Goal: Task Accomplishment & Management: Complete application form

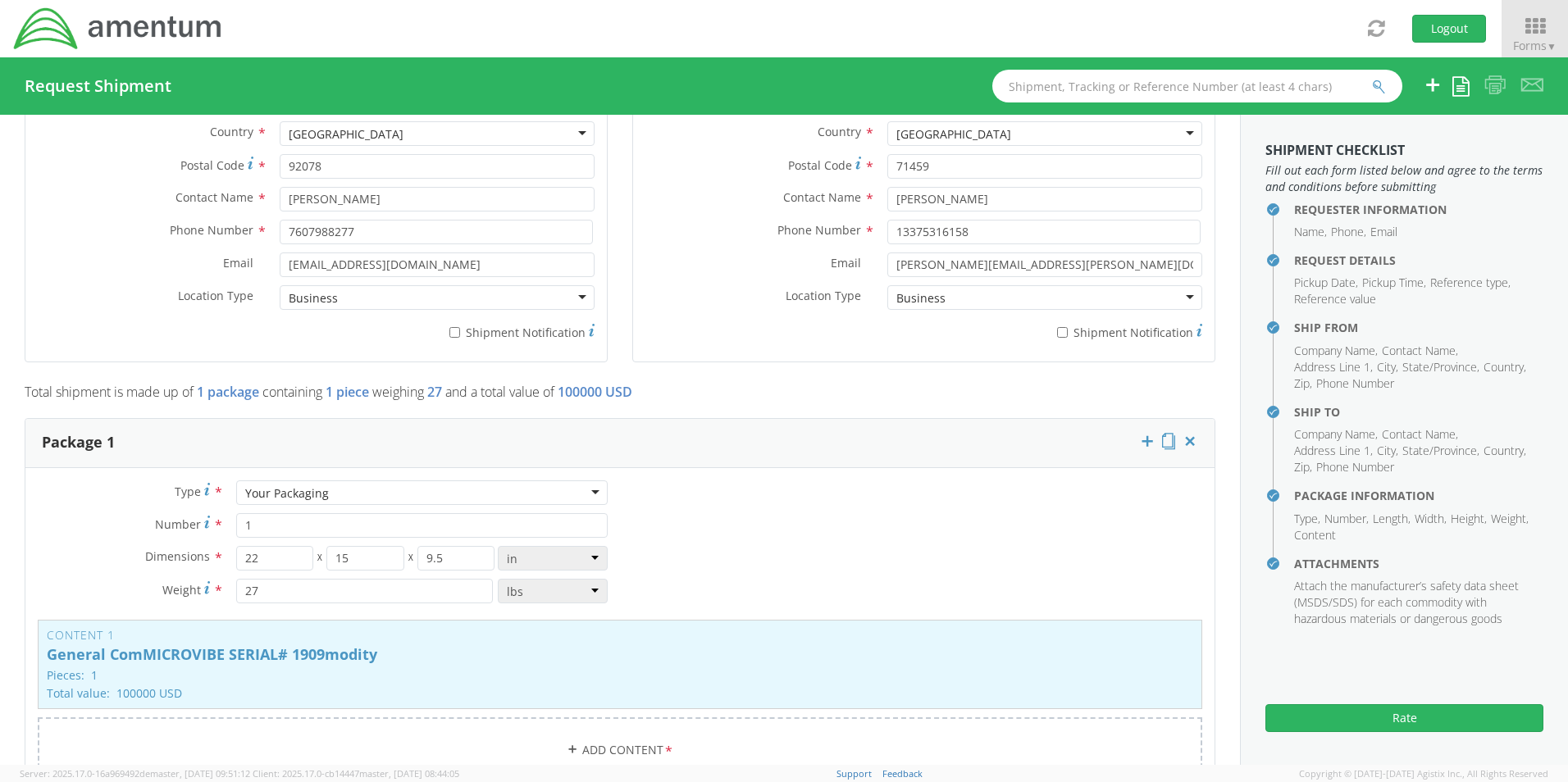
scroll to position [1065, 0]
click at [1395, 713] on button "Rate" at bounding box center [1404, 717] width 278 height 28
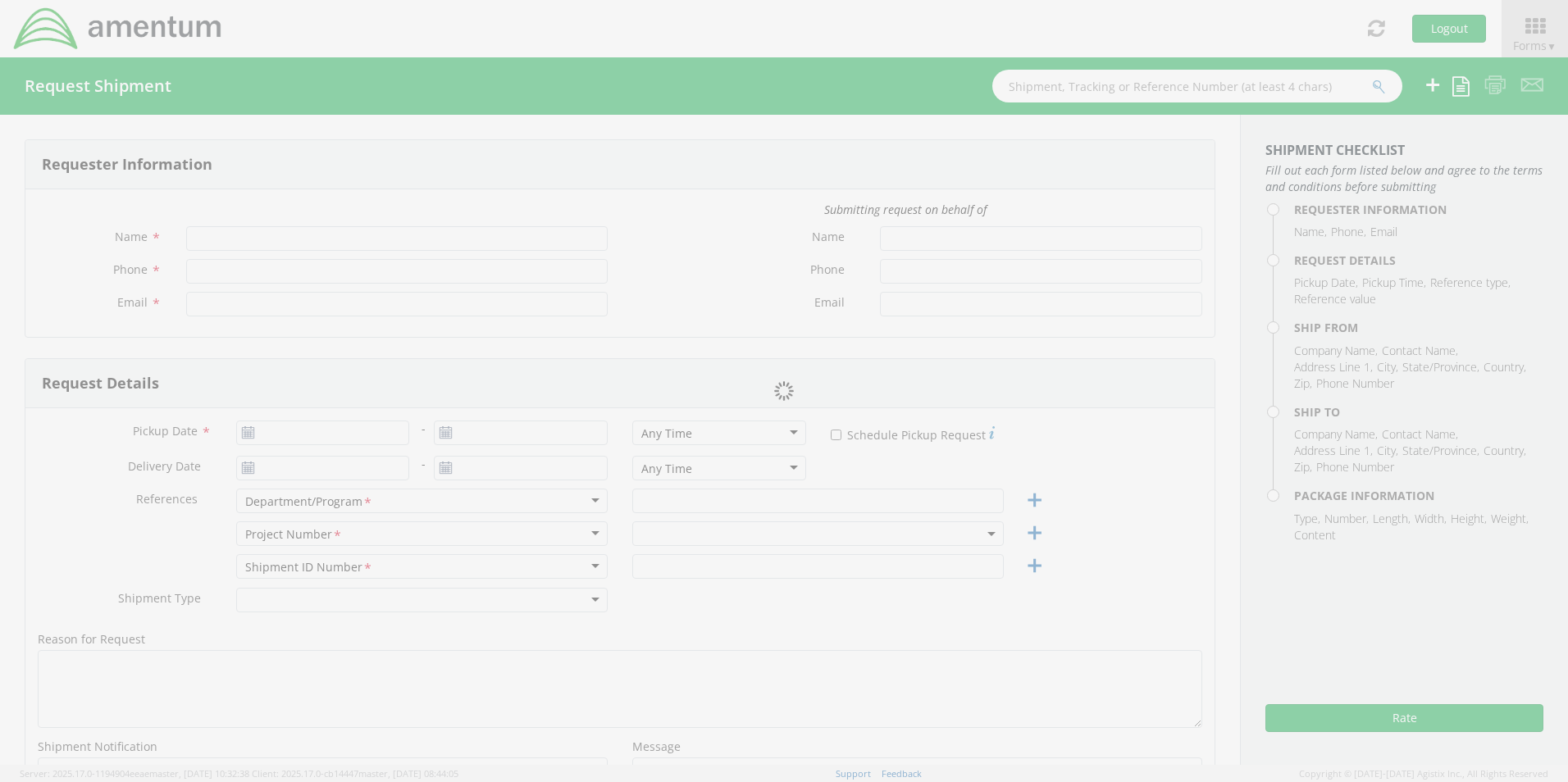
type input "[PERSON_NAME]"
type input "[PHONE_NUMBER]"
type input "[PERSON_NAME][EMAIL_ADDRESS][PERSON_NAME][DOMAIN_NAME]"
type input "07/30/2025"
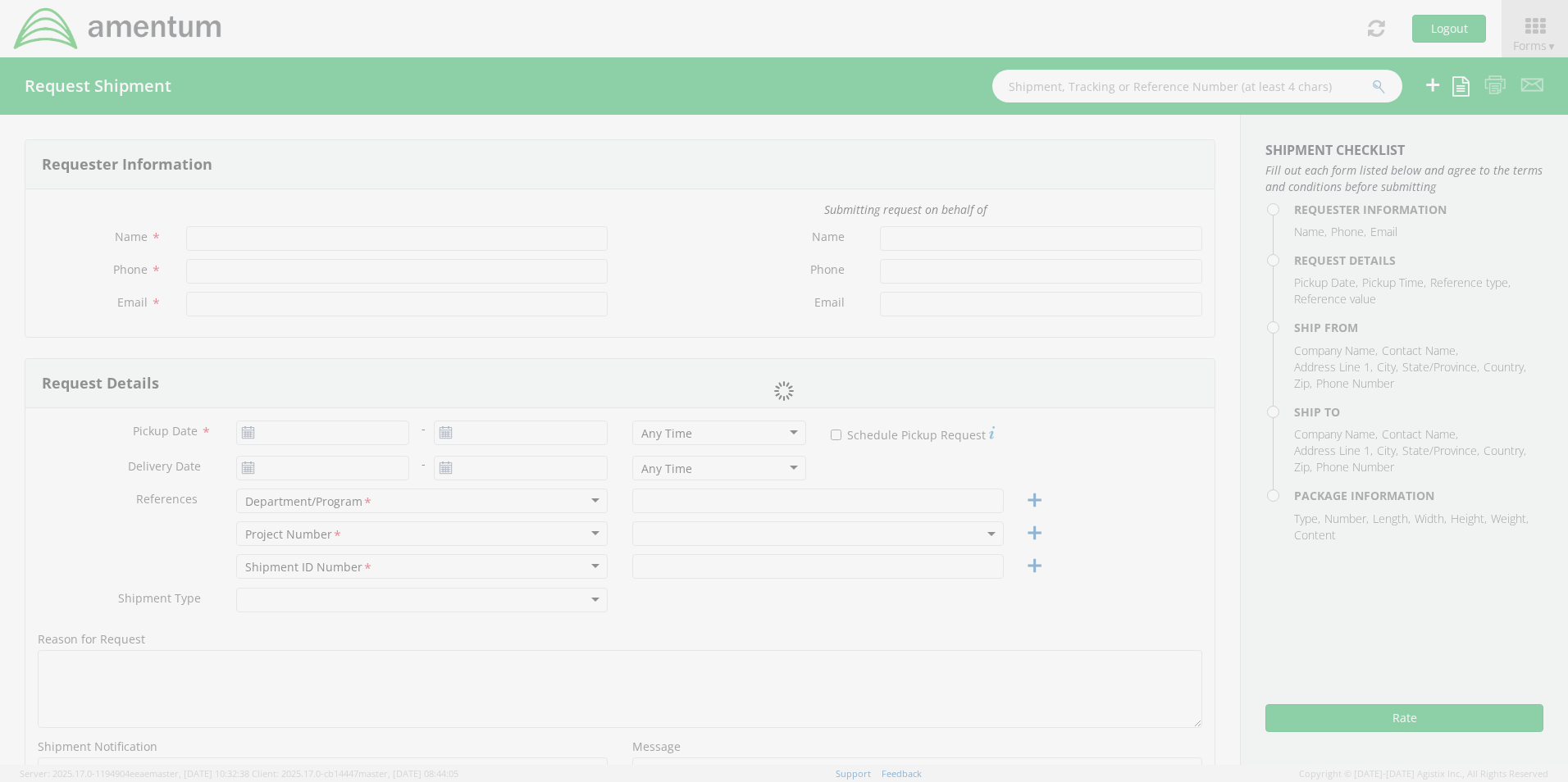
type input "AFME"
type input "REG"
type textarea "TO GET CALIBRATED"
select select
type input "Amentum"
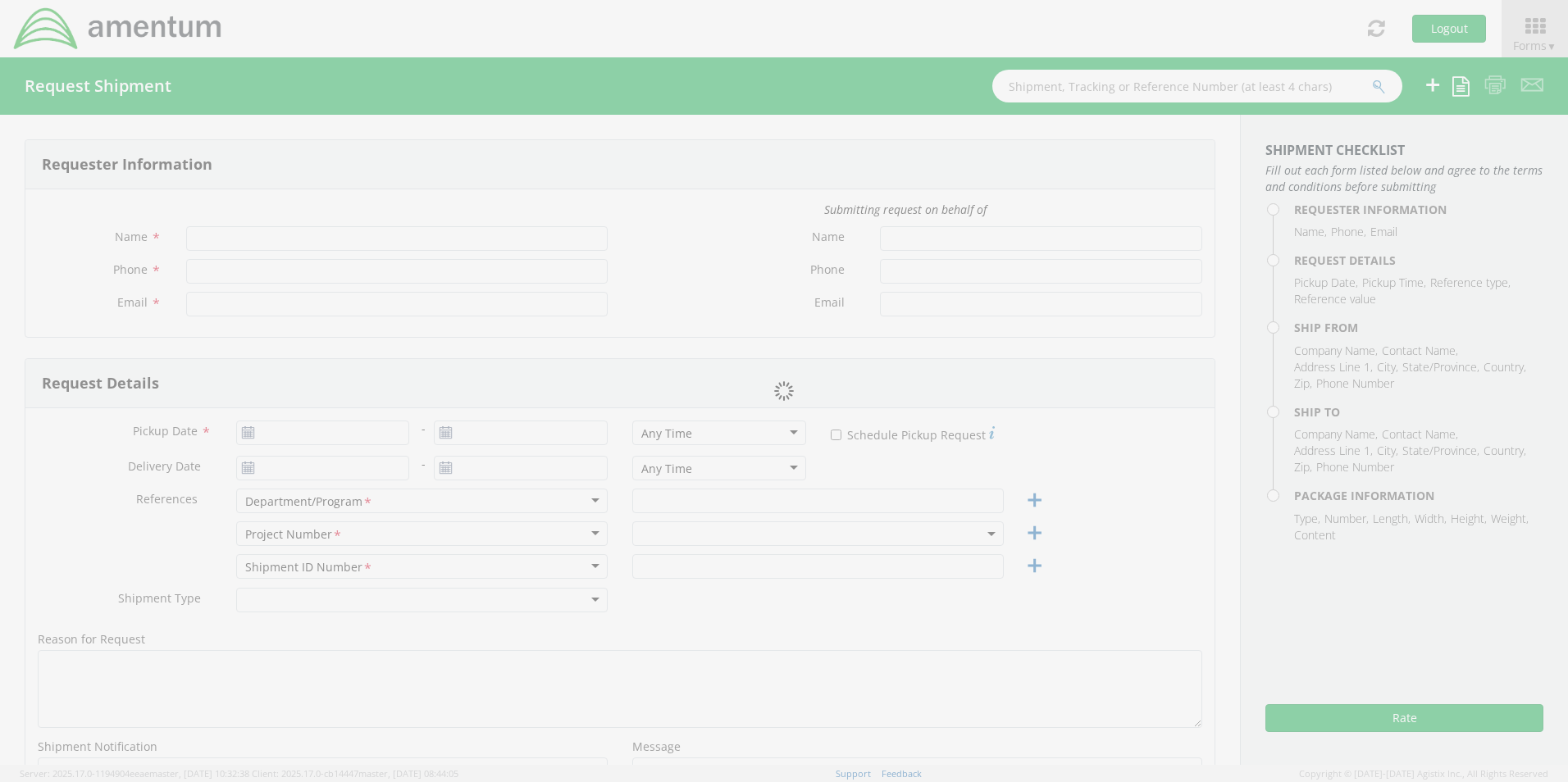
type input "Amentum"
type input "[STREET_ADDRESS]"
type input "Bldg 4239 Rm 127"
type input "Fort [PERSON_NAME]"
type input "71459"
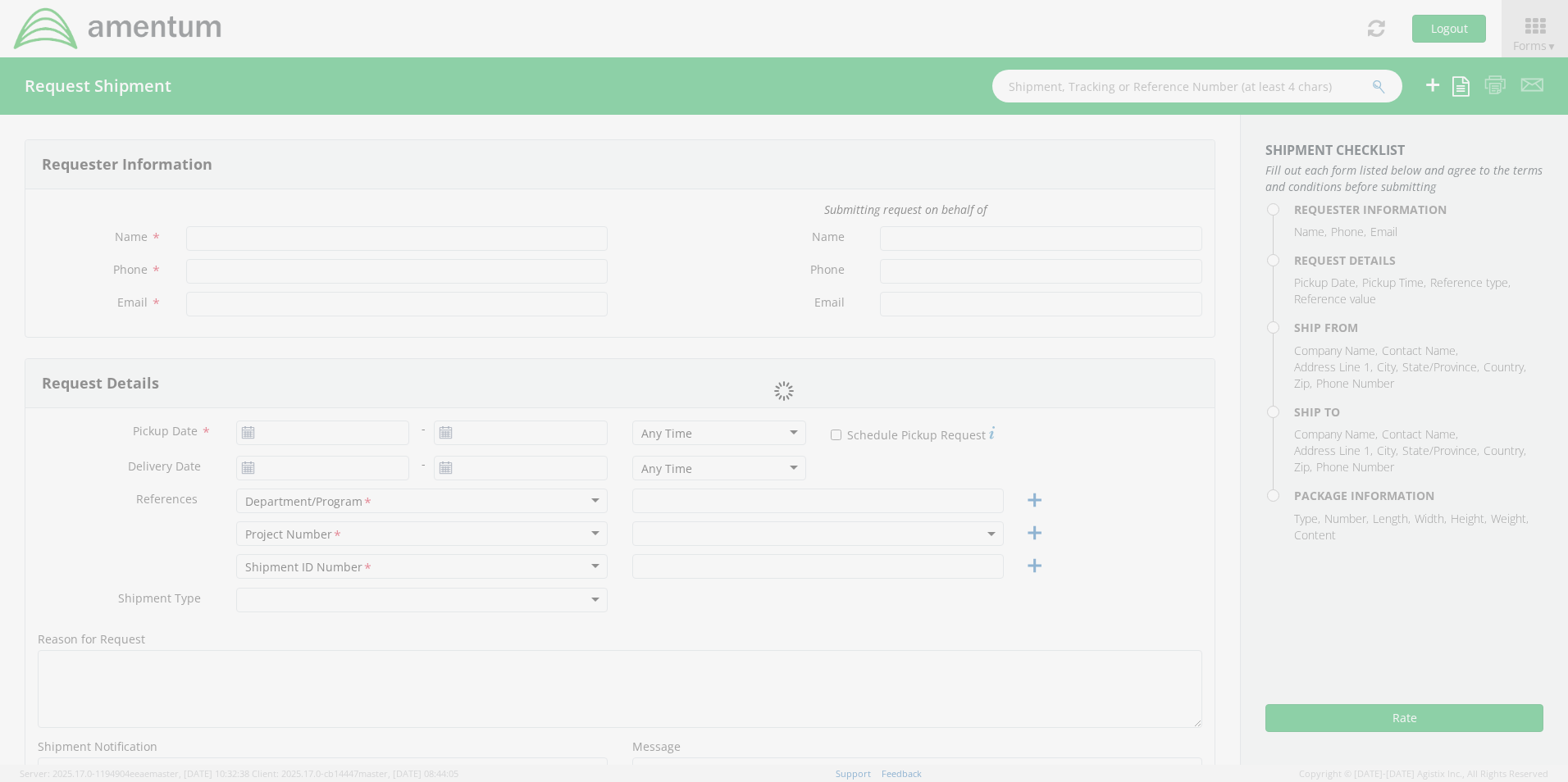
type input "[PERSON_NAME]"
type input "13375316158"
type input "[PERSON_NAME][EMAIL_ADDRESS][PERSON_NAME][DOMAIN_NAME]"
select select
type input "Dynamic Solution System Inc DSS"
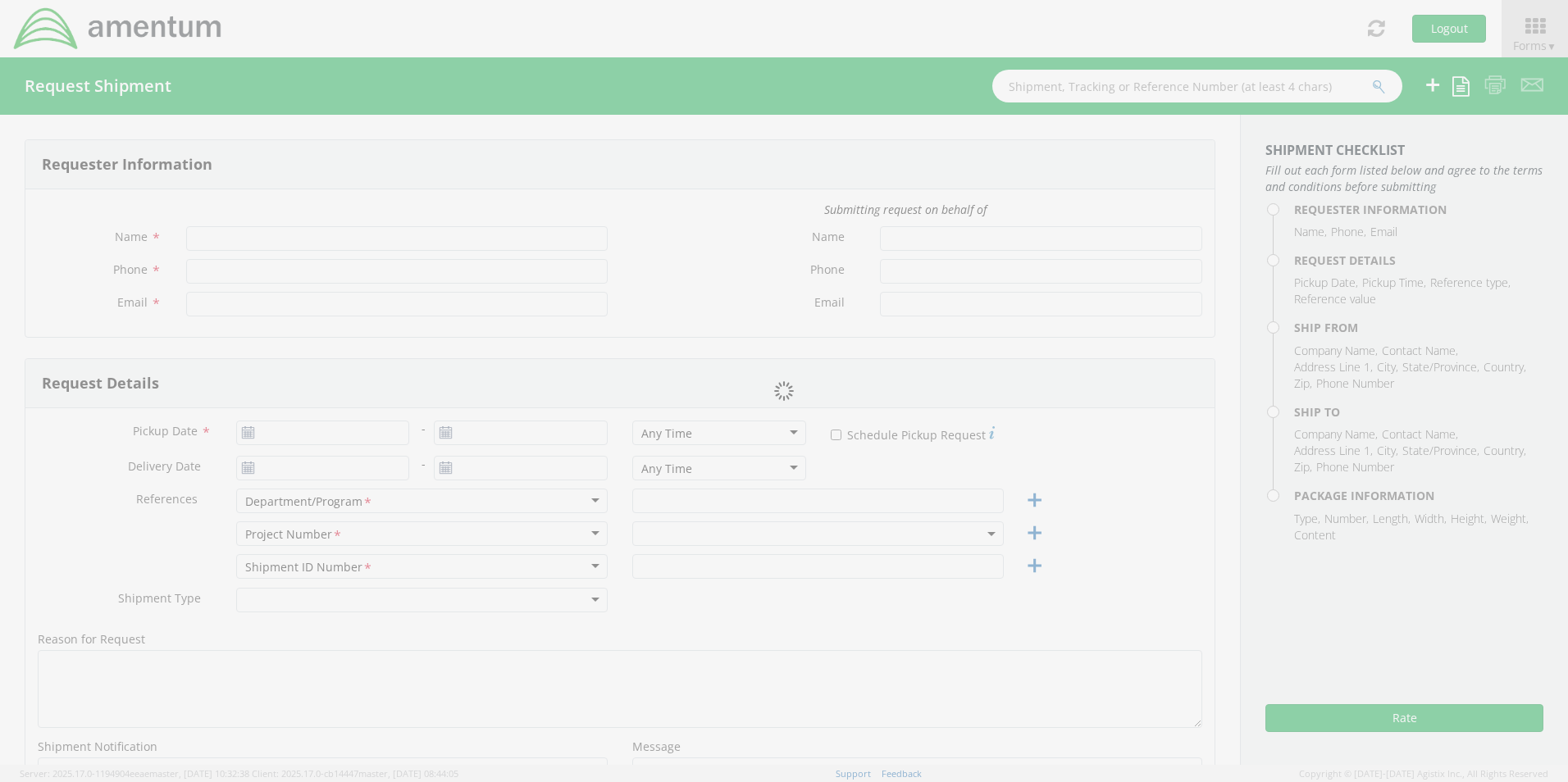
type input "[STREET_ADDRESS]"
type input "SAN MARCOS"
type input "92078"
type input "[PERSON_NAME]"
type input "7607988277"
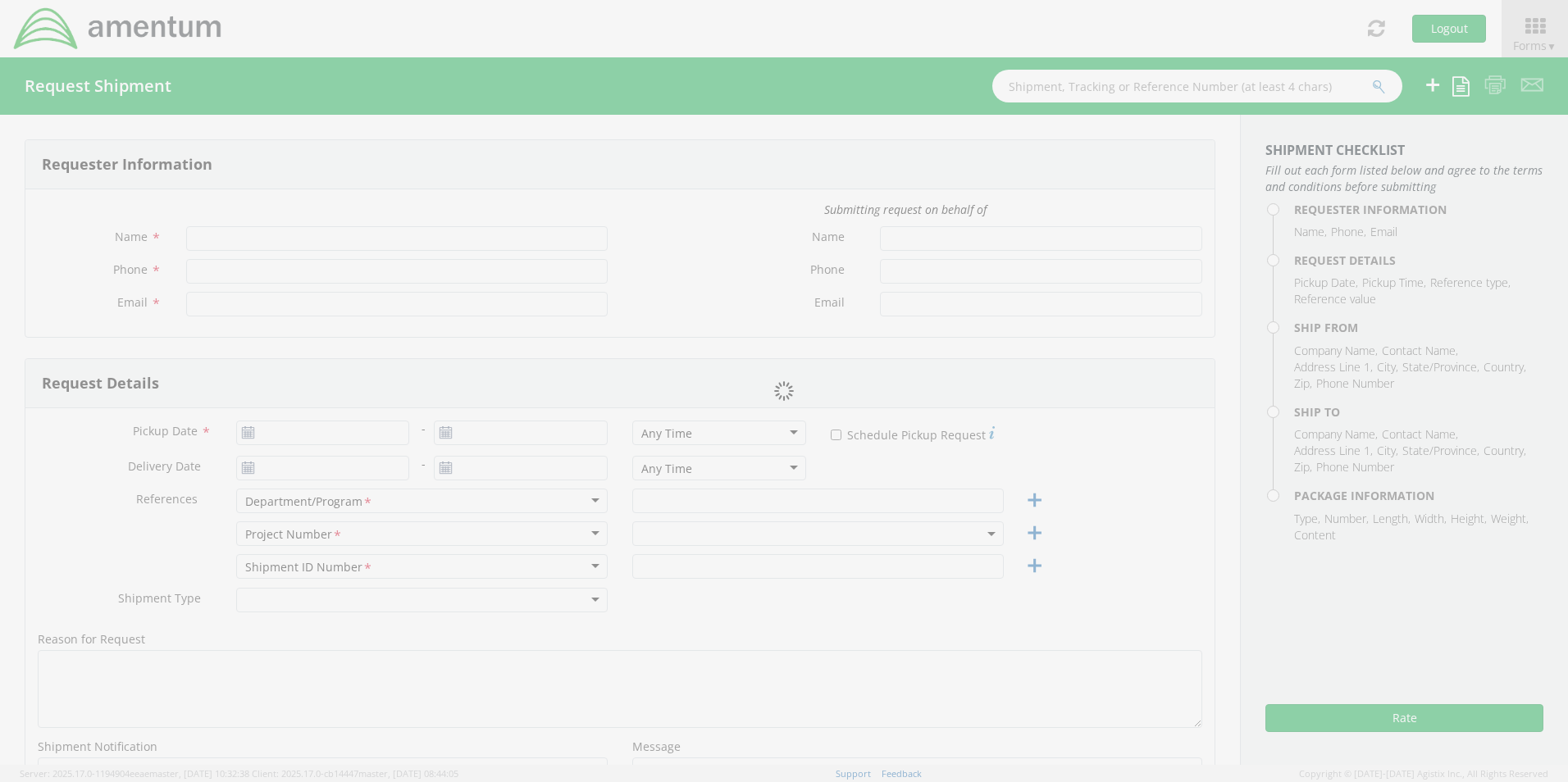
type input "[EMAIL_ADDRESS][DOMAIN_NAME]"
type input "1"
type input "22"
type input "15"
type input "9.5"
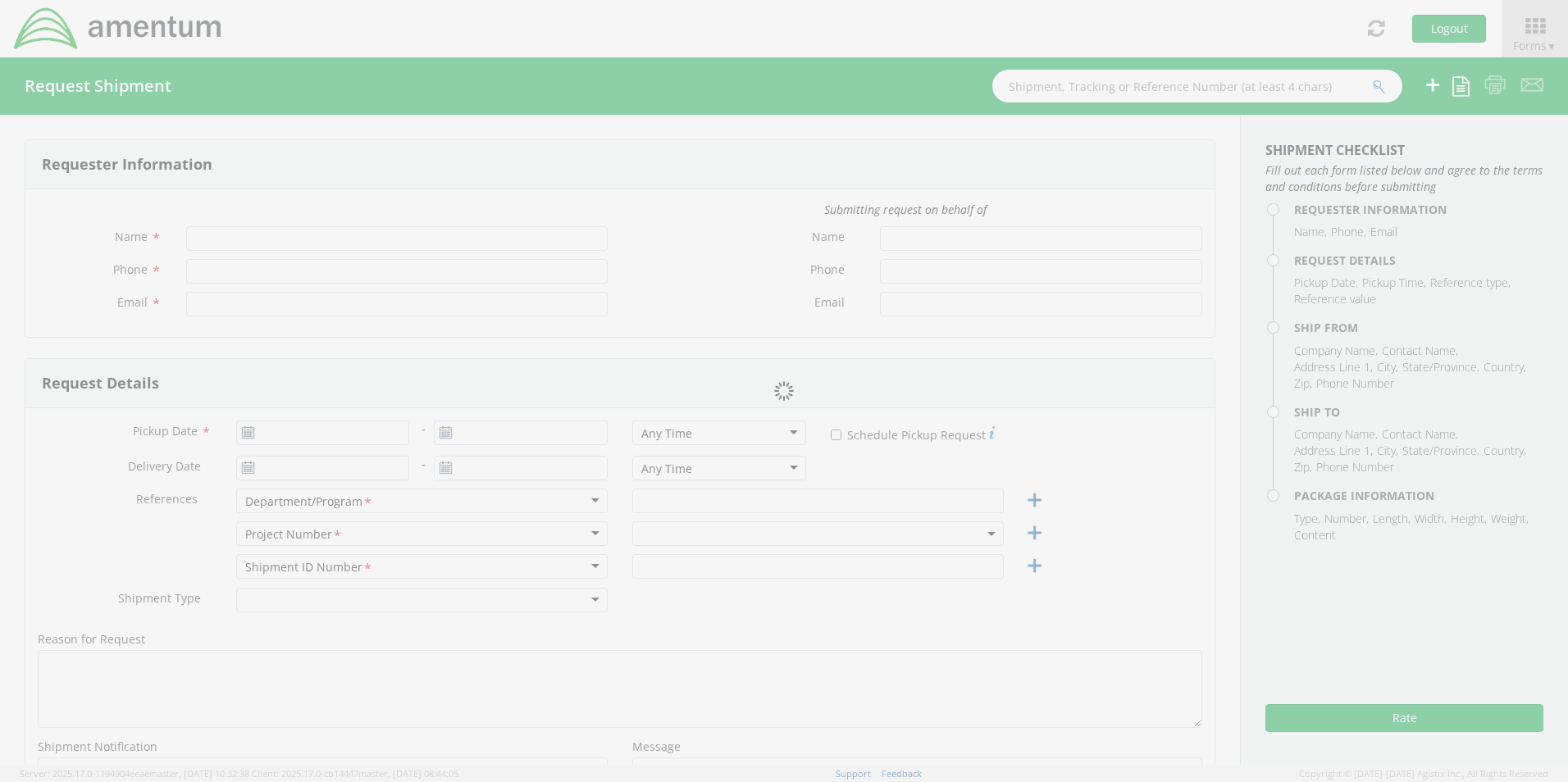
type input "27"
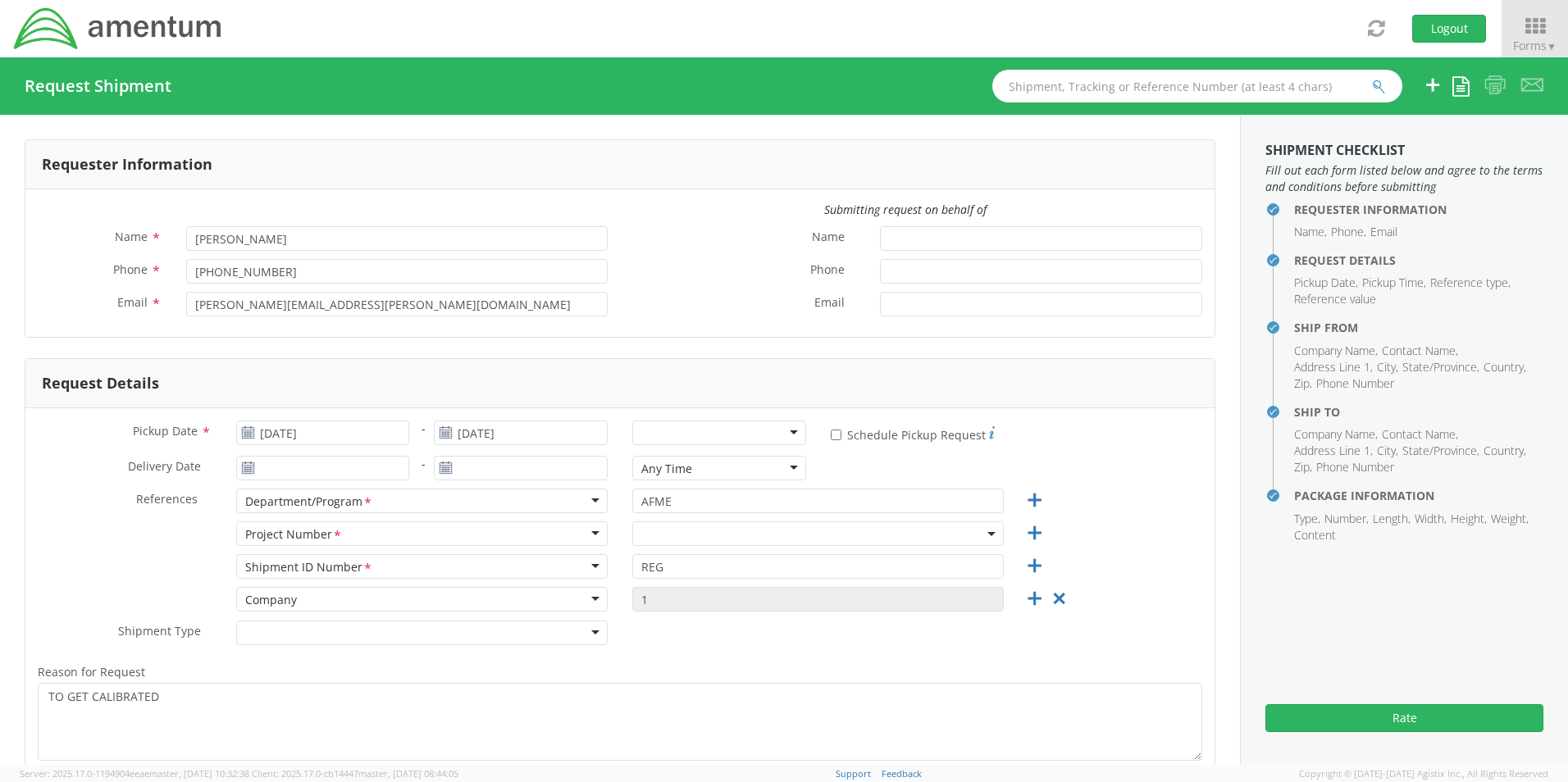
type input "281-883-9836"
select select "4998.R.1521.AM.AM.0C.FJHN.00"
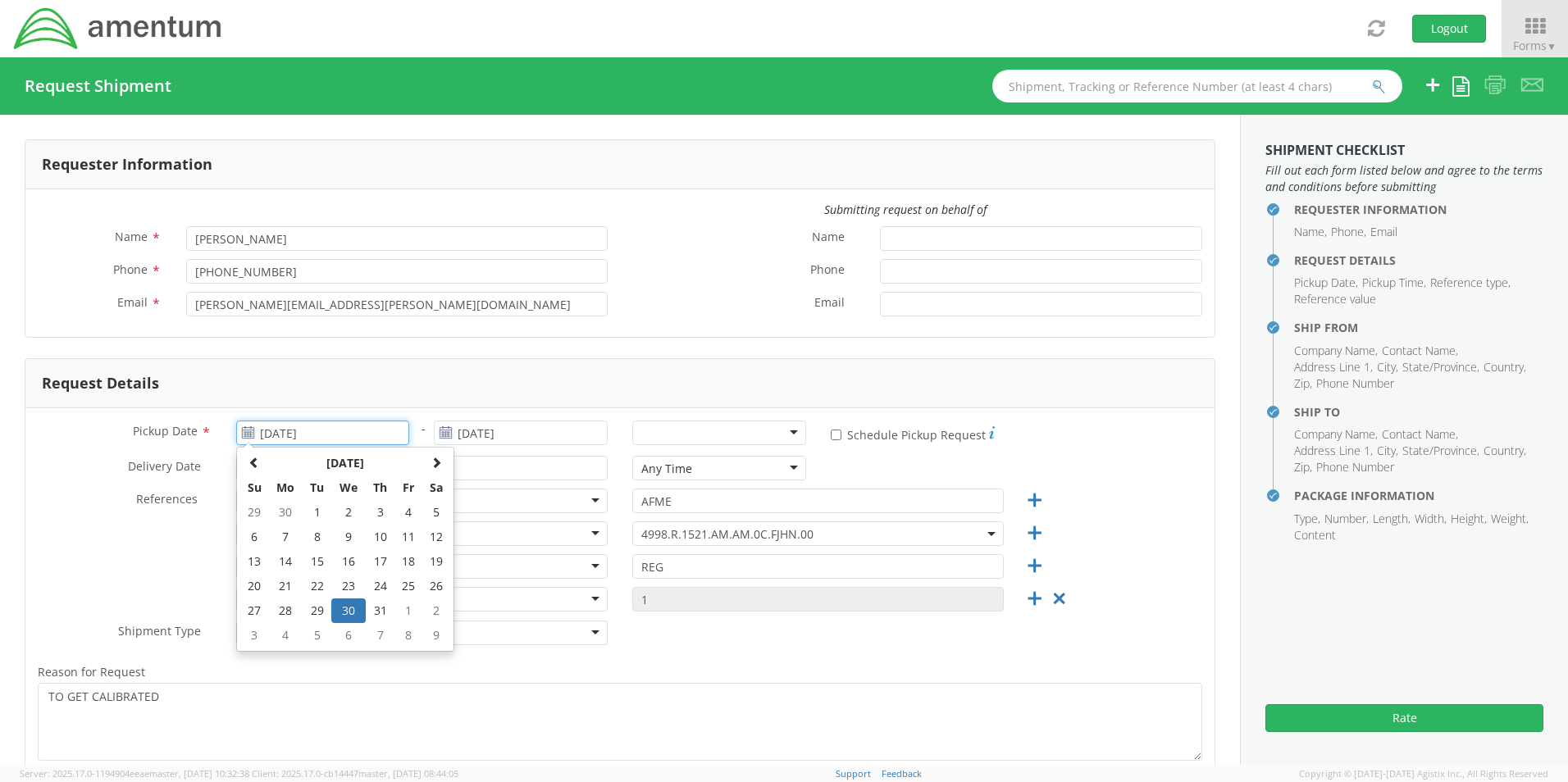
click at [346, 430] on input "07/30/2025" at bounding box center [323, 433] width 174 height 25
click at [437, 456] on span at bounding box center [436, 462] width 12 height 12
click at [408, 581] on td "22" at bounding box center [408, 586] width 28 height 25
type input "08/22/2025"
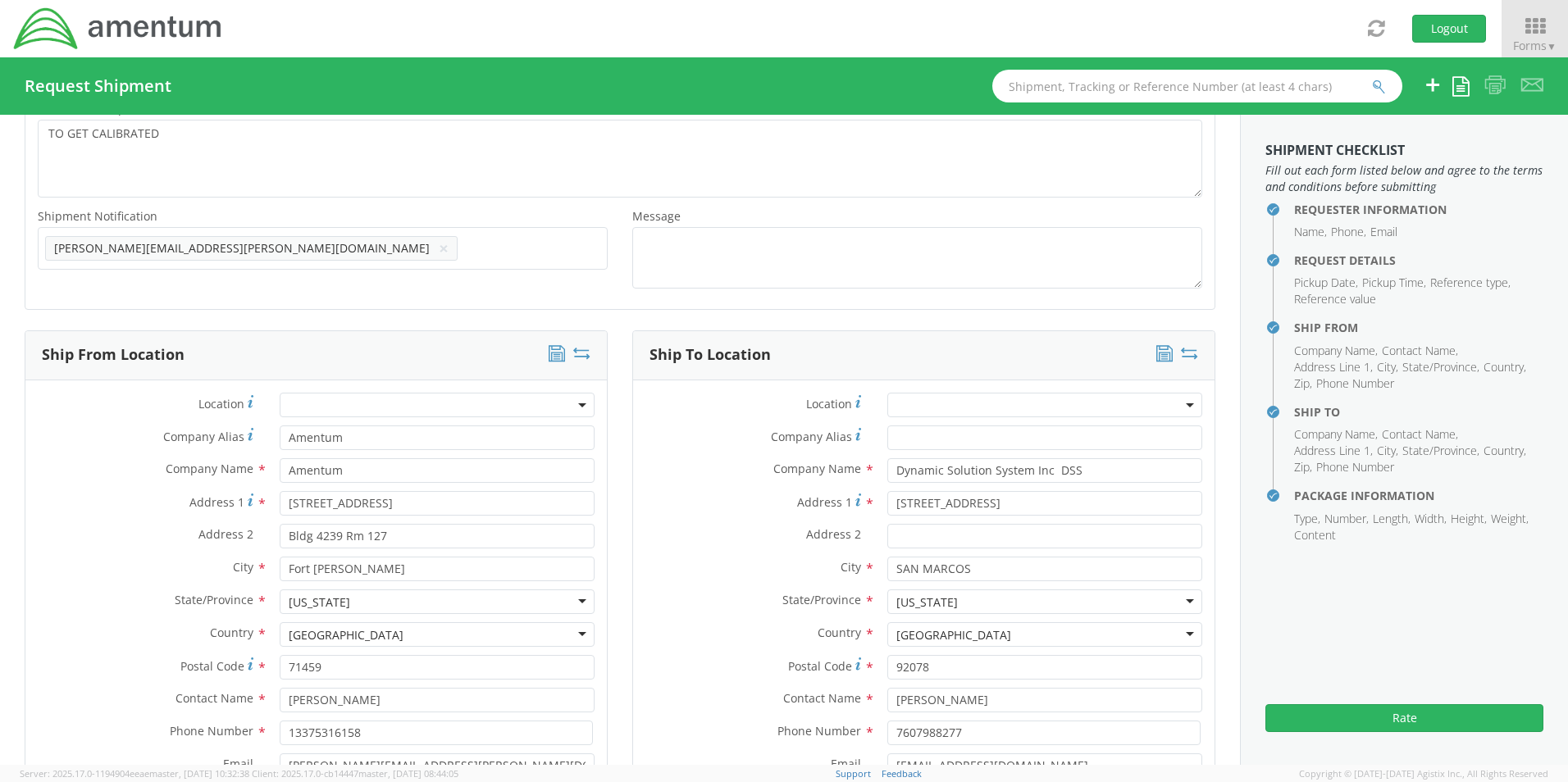
scroll to position [573, 0]
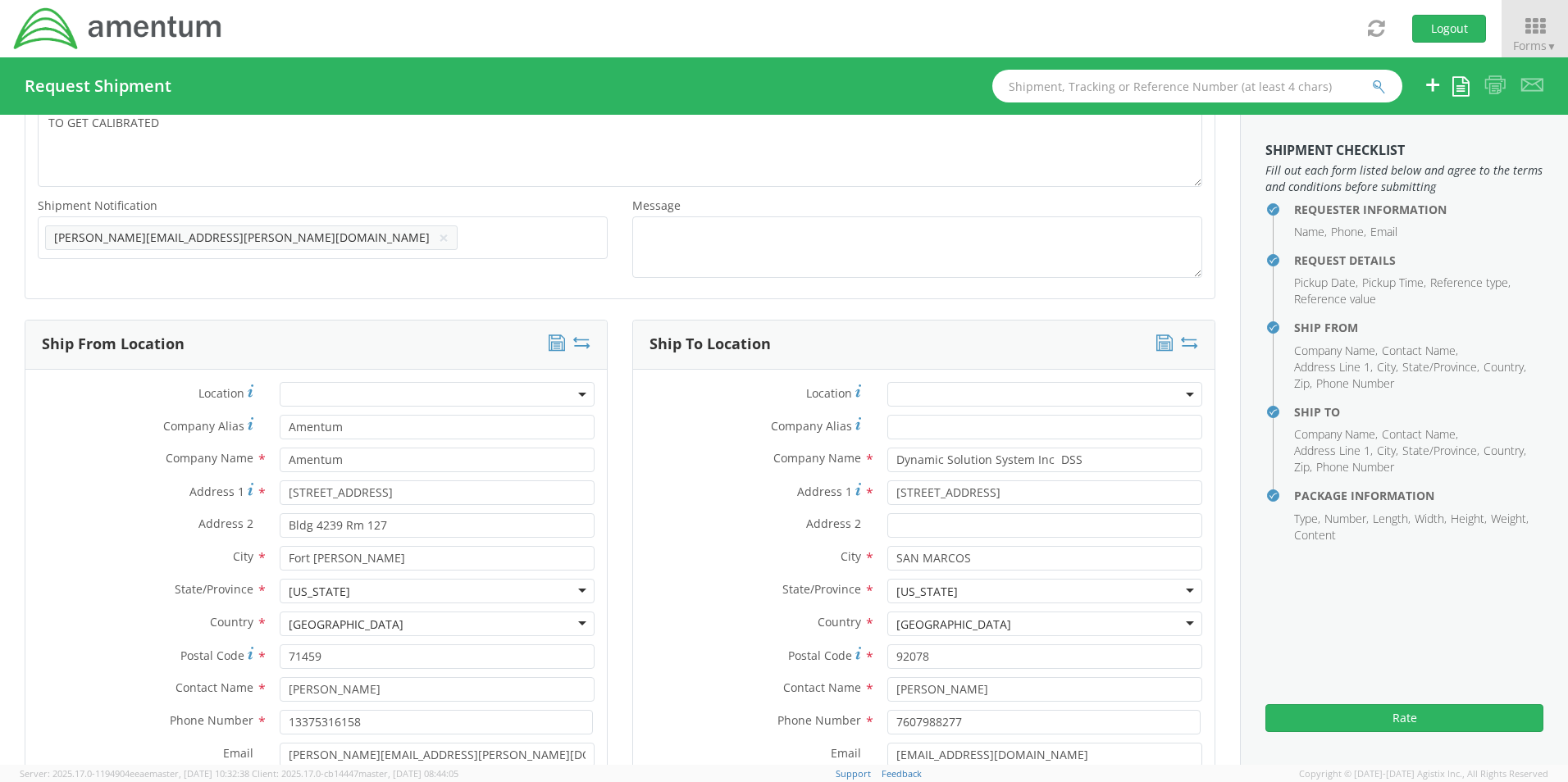
click at [574, 344] on icon at bounding box center [581, 343] width 17 height 16
type input "Dynamic Solution System Inc DSS"
type input "[STREET_ADDRESS]"
type input "SAN MARCOS"
type input "92078"
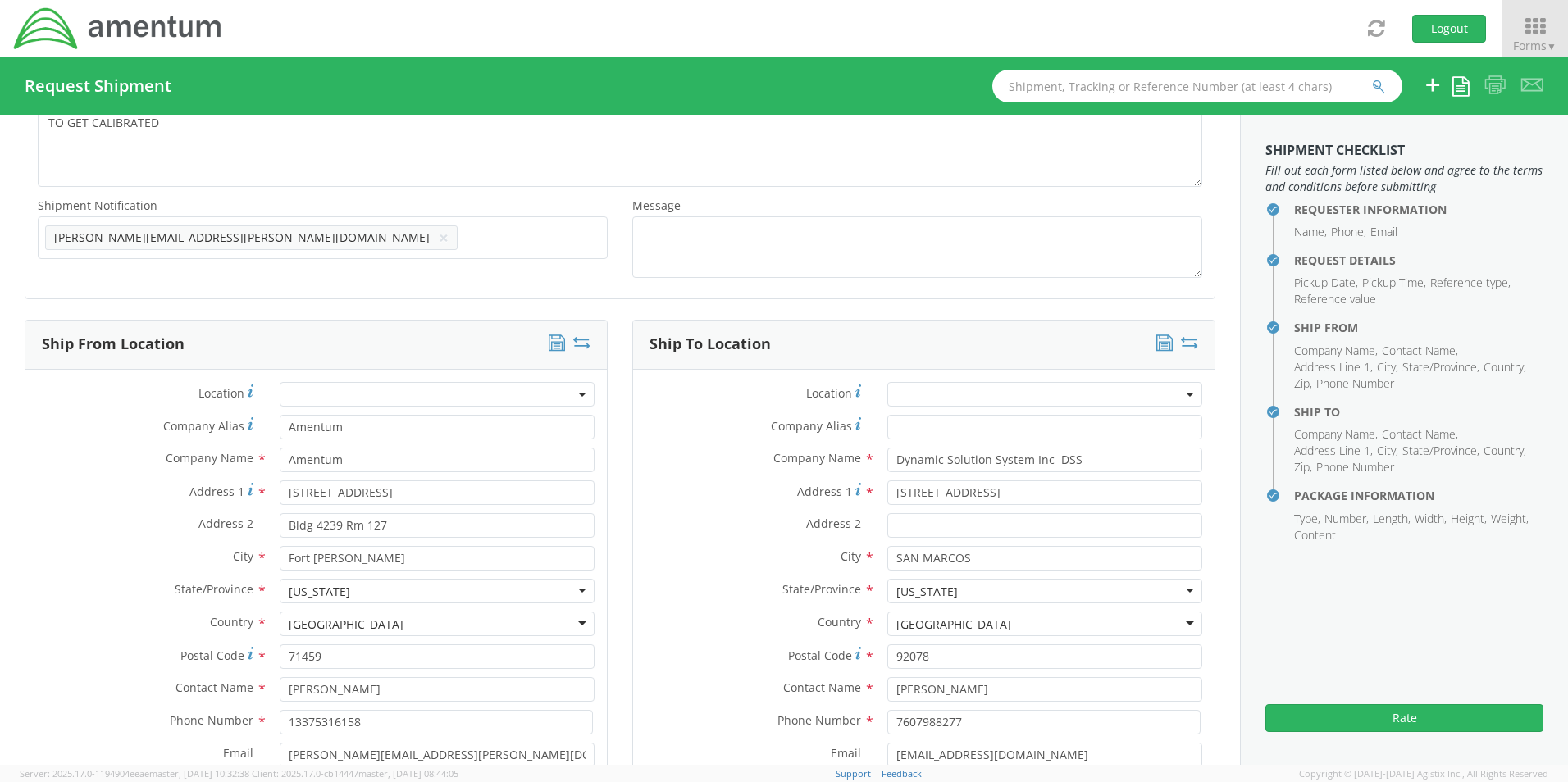
type input "[PERSON_NAME]"
type input "7607988277"
type input "[EMAIL_ADDRESS][DOMAIN_NAME]"
type input "Amentum"
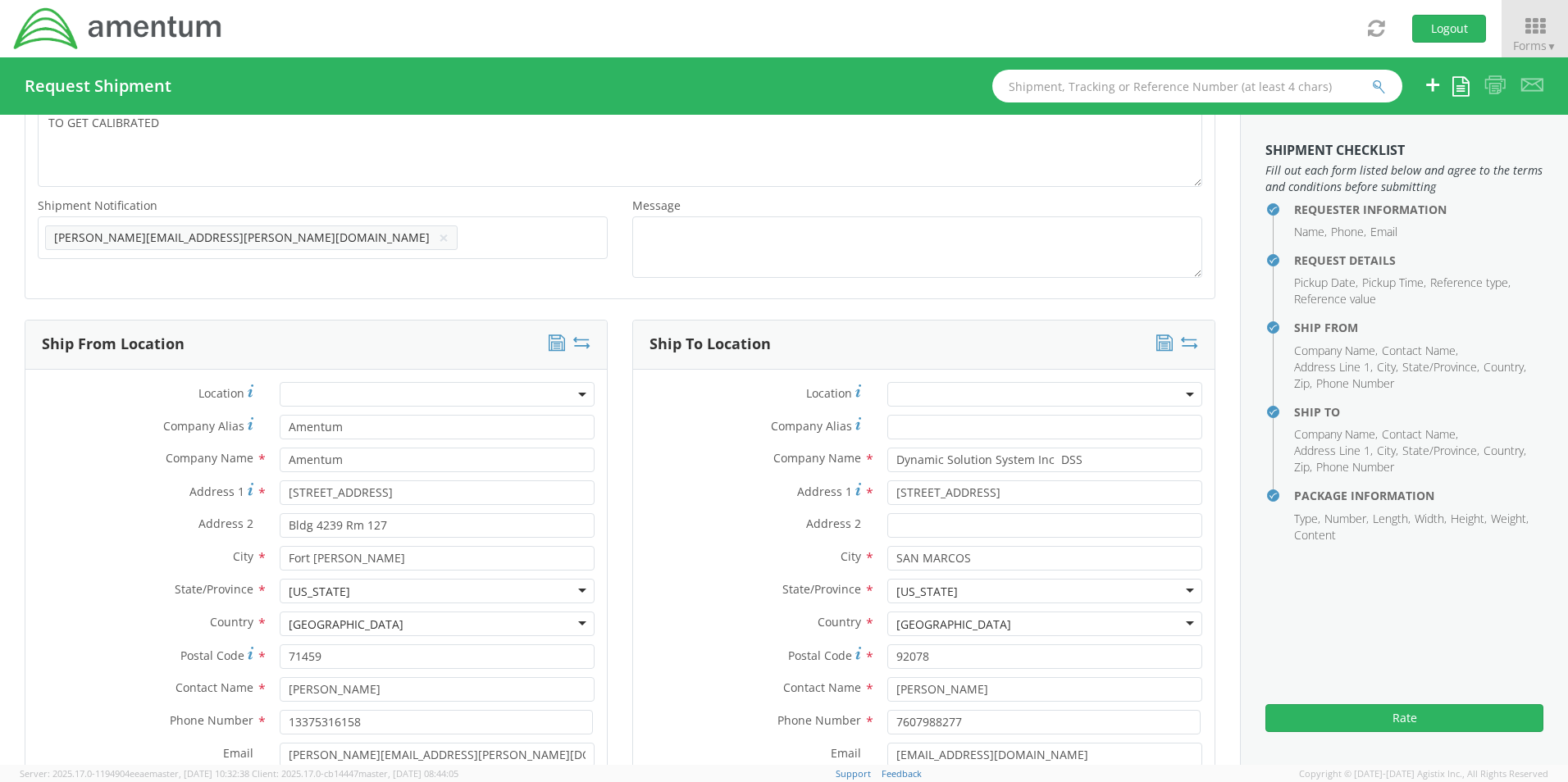
type input "[STREET_ADDRESS]"
type input "Bldg 4239 Rm 127"
type input "Fort [PERSON_NAME]"
type input "71459"
type input "[PERSON_NAME]"
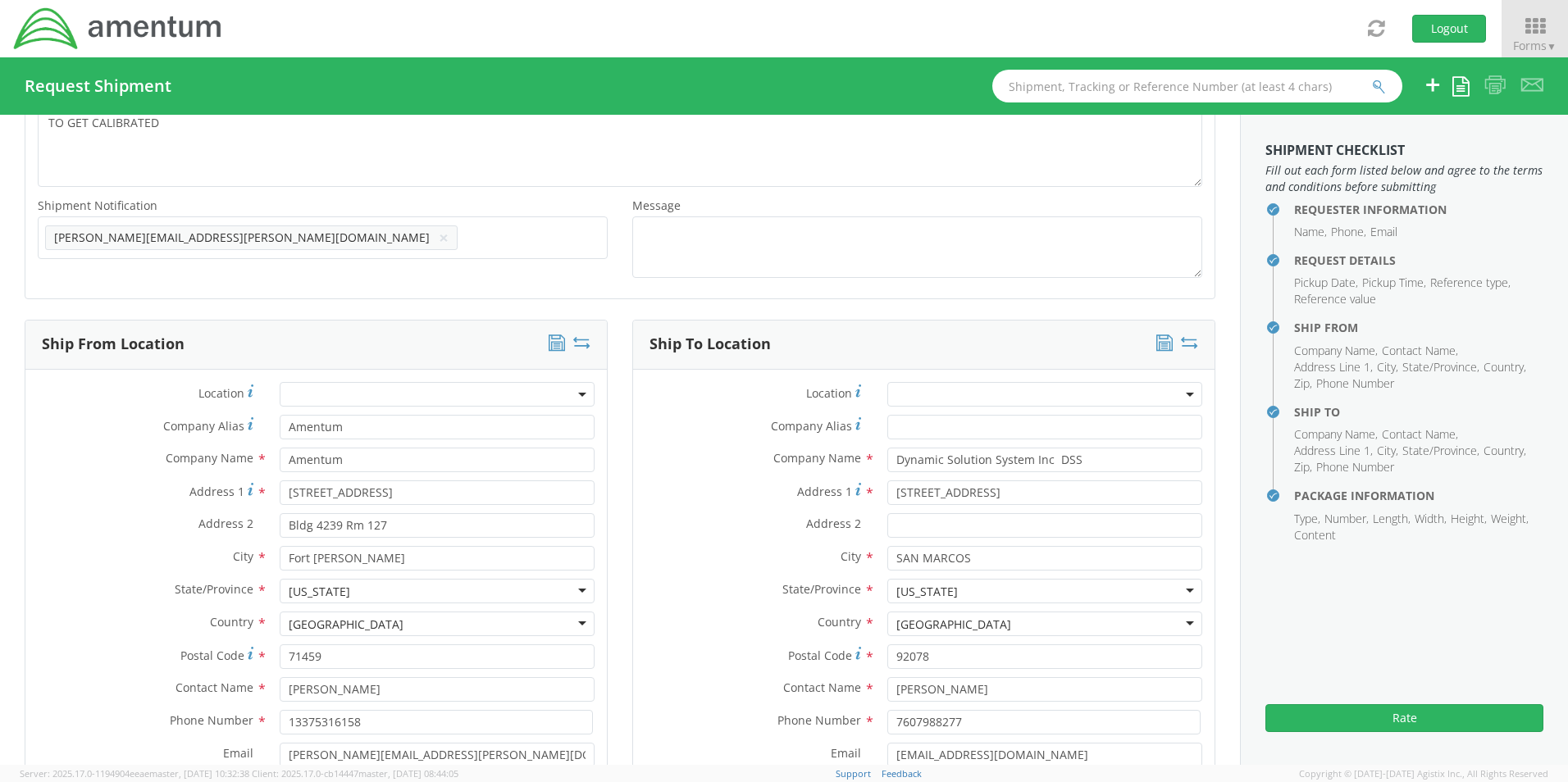
type input "13375316158"
type input "[PERSON_NAME][EMAIL_ADDRESS][PERSON_NAME][DOMAIN_NAME]"
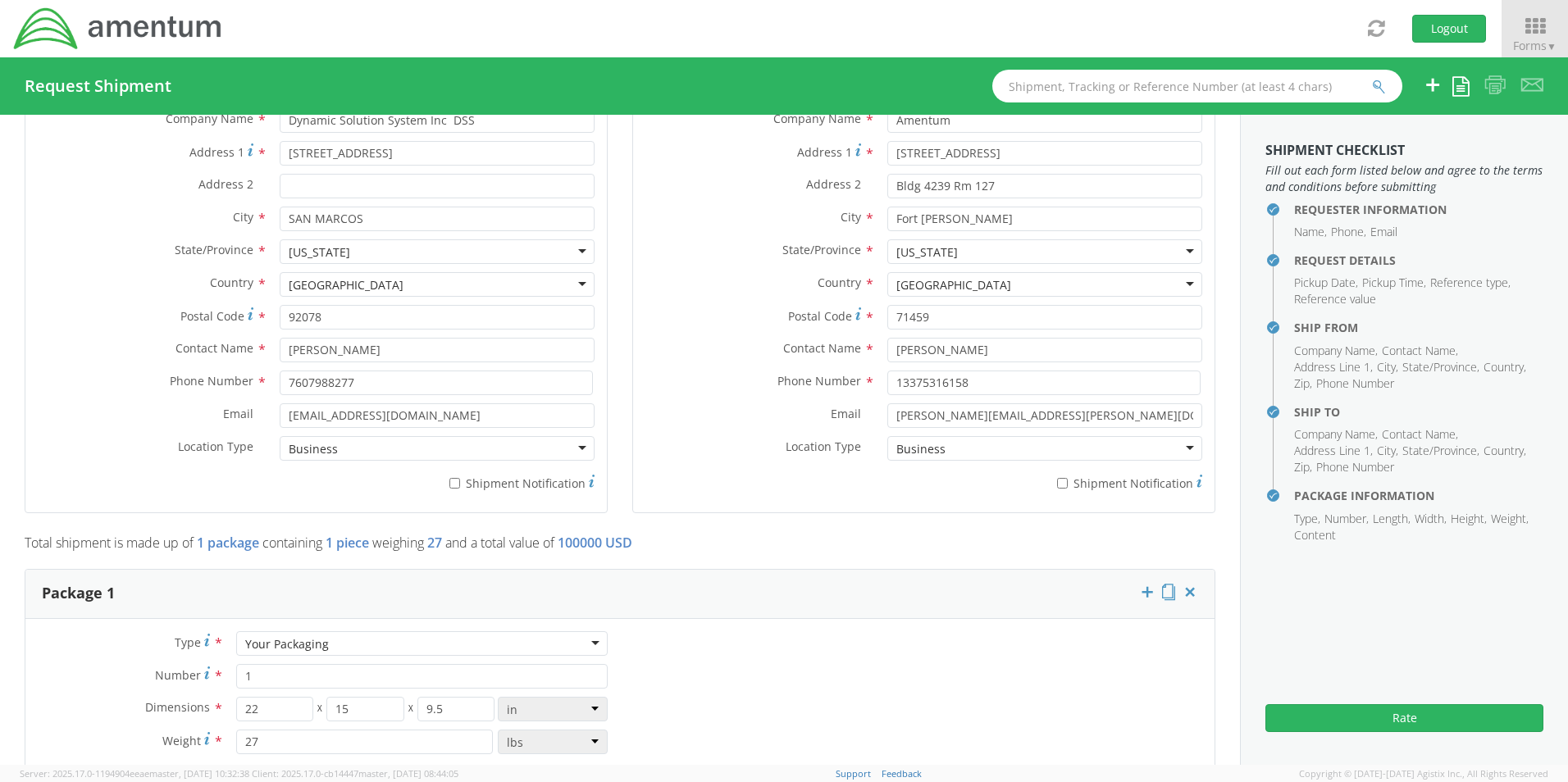
scroll to position [902, 0]
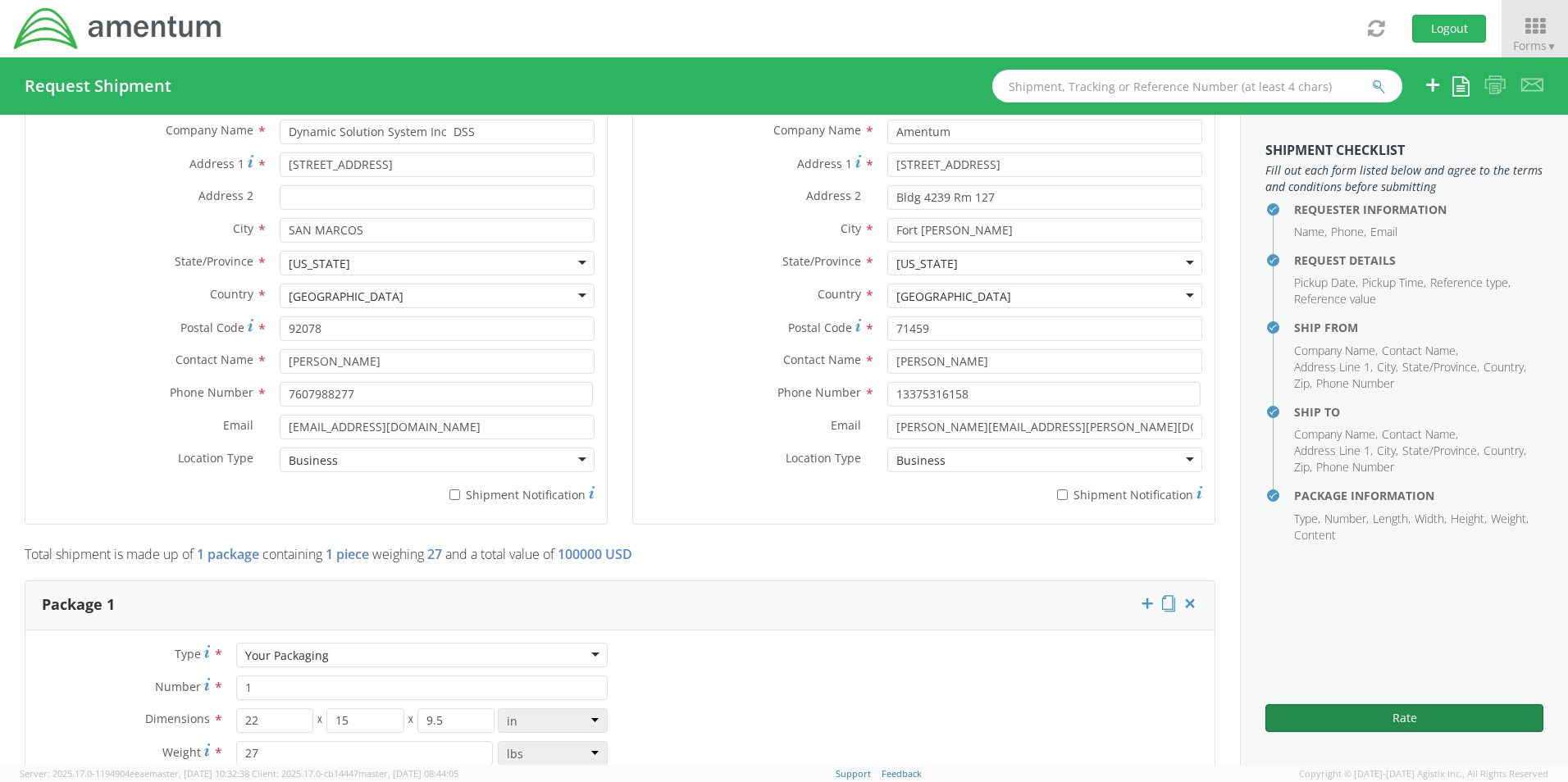
click at [1394, 720] on button "Rate" at bounding box center [1404, 717] width 278 height 28
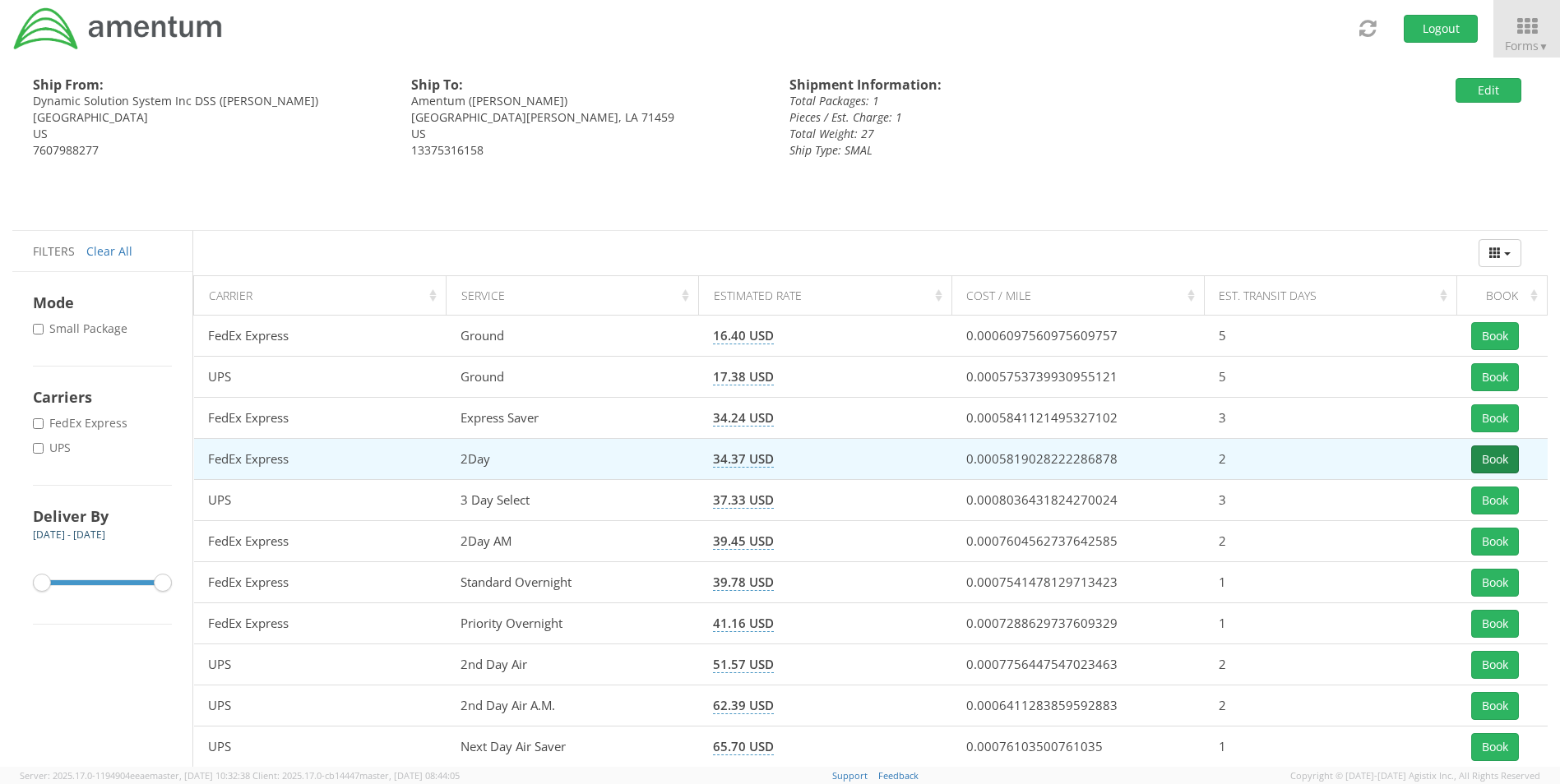
click at [1483, 457] on button "Book" at bounding box center [1495, 459] width 48 height 28
